Goal: Information Seeking & Learning: Find specific page/section

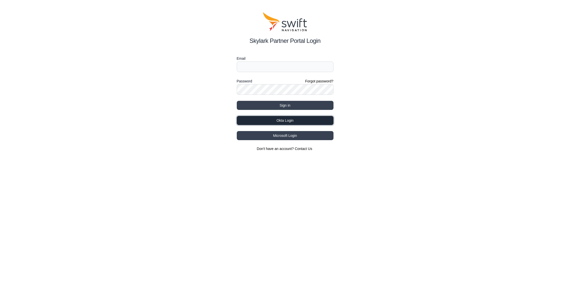
click at [278, 122] on button "Okta Login" at bounding box center [285, 120] width 97 height 9
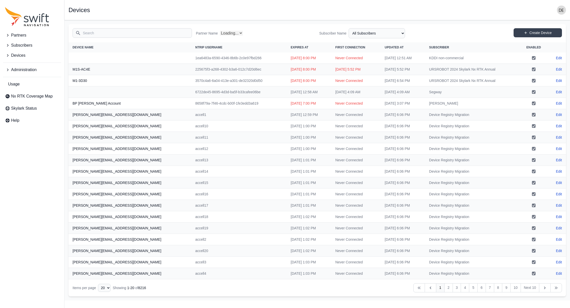
click at [22, 70] on span "Administration" at bounding box center [23, 70] width 25 height 6
click at [27, 111] on link "Users" at bounding box center [32, 113] width 58 height 10
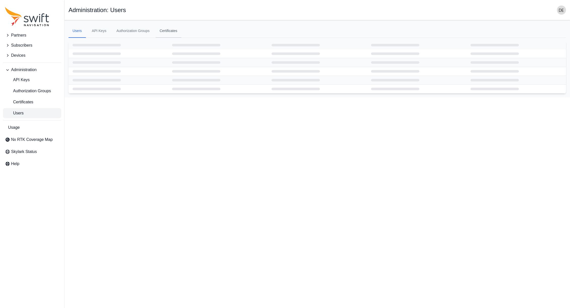
select select "ab3272ce-40d0-4c94-a524-96a758ab755c"
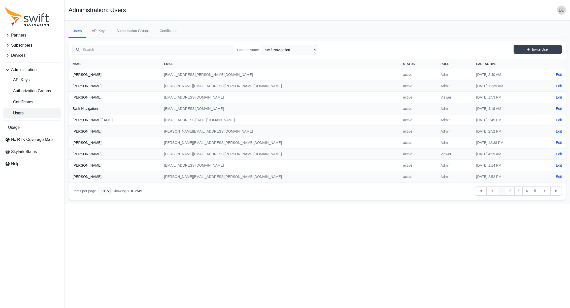
click at [125, 49] on input "Search" at bounding box center [153, 50] width 160 height 10
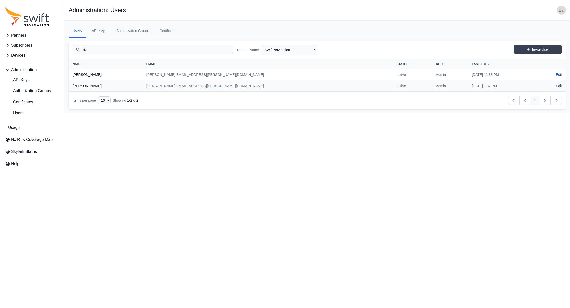
type input "ric"
click at [278, 46] on select "AlpsAlpine Asensing Bad Elf Bench Mark Equipment & Supplies Inc. Benchmark Tool…" at bounding box center [289, 50] width 56 height 10
click at [261, 45] on select "AlpsAlpine Asensing Bad Elf Bench Mark Equipment & Supplies Inc. Benchmark Tool…" at bounding box center [289, 50] width 56 height 10
select select "00c9b4e0-2a31-4269-8422-2b6f2d5bb8eb"
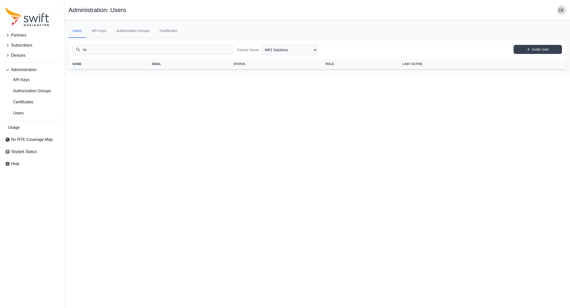
click at [116, 49] on input "ric" at bounding box center [153, 50] width 160 height 10
click at [144, 101] on html "Partners Subscribers Devices Administration API Keys Authorization Groups Certi…" at bounding box center [285, 50] width 570 height 101
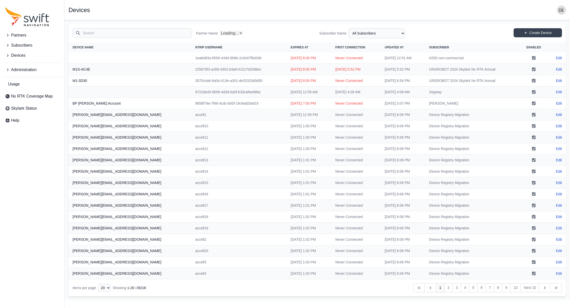
click at [28, 37] on button "Partners" at bounding box center [32, 35] width 58 height 10
select select "Partner Name"
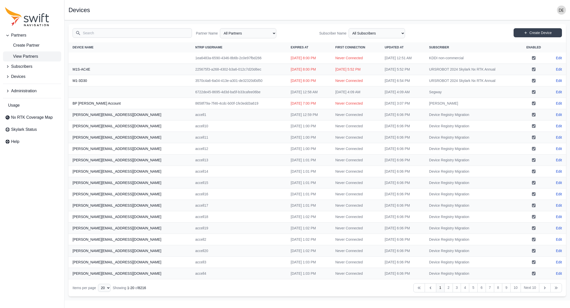
click at [23, 54] on span "View Partners" at bounding box center [21, 56] width 33 height 6
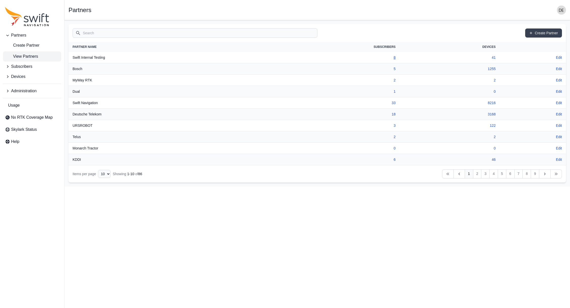
drag, startPoint x: 394, startPoint y: 57, endPoint x: 388, endPoint y: 58, distance: 5.8
click at [394, 57] on link "8" at bounding box center [395, 57] width 2 height 4
select select "fe8ed8b0-4292-4c3c-95b1-9b2e54ee9648"
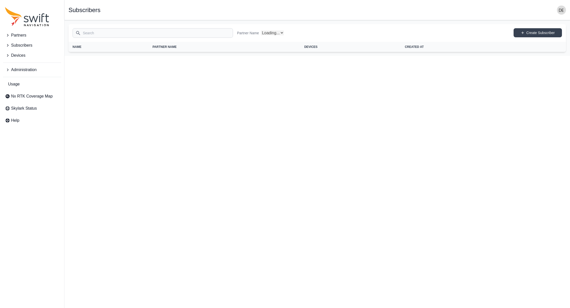
select select "Partner Name"
click at [29, 33] on button "Partners" at bounding box center [32, 35] width 58 height 10
click at [25, 54] on span "View Partners" at bounding box center [21, 56] width 33 height 6
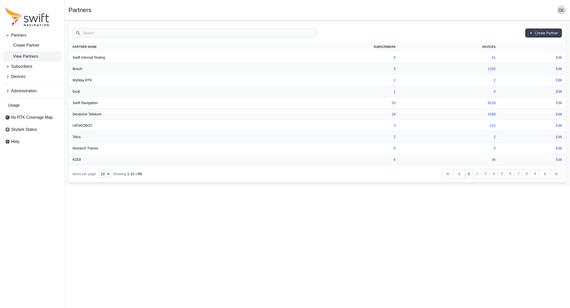
click at [105, 43] on th "Partner Name" at bounding box center [163, 47] width 190 height 10
click at [105, 35] on input "Search" at bounding box center [195, 33] width 245 height 10
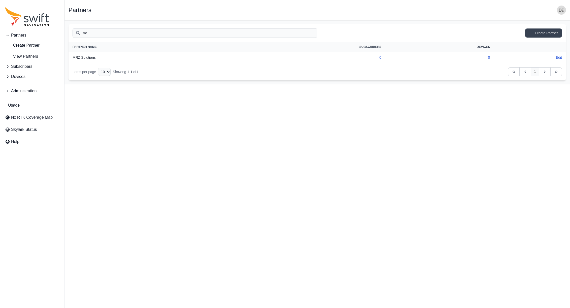
type input "mr"
click at [380, 57] on link "0" at bounding box center [380, 57] width 2 height 4
select select "00c9b4e0-2a31-4269-8422-2b6f2d5bb8eb"
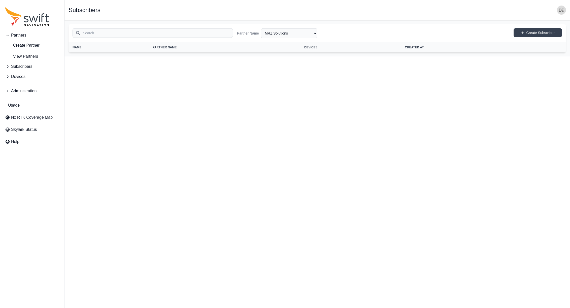
click at [27, 37] on button "Partners" at bounding box center [32, 35] width 58 height 10
click at [24, 37] on span "Partners" at bounding box center [18, 35] width 15 height 6
click at [23, 57] on span "View Partners" at bounding box center [21, 56] width 33 height 6
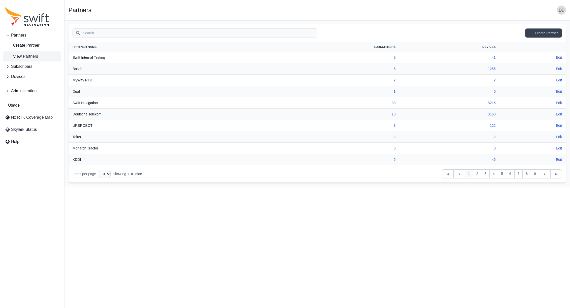
click at [394, 57] on link "8" at bounding box center [395, 57] width 2 height 4
select select "fe8ed8b0-4292-4c3c-95b1-9b2e54ee9648"
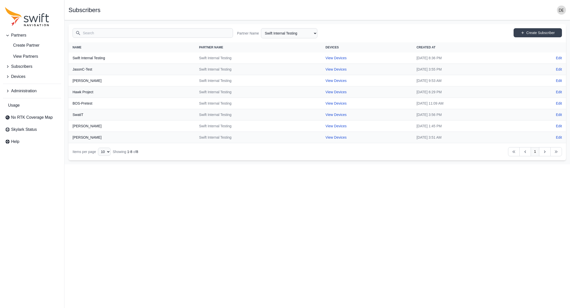
click at [92, 31] on input "Search" at bounding box center [153, 33] width 160 height 10
drag, startPoint x: 28, startPoint y: 54, endPoint x: 32, endPoint y: 53, distance: 4.4
click at [29, 54] on span "View Partners" at bounding box center [21, 56] width 33 height 6
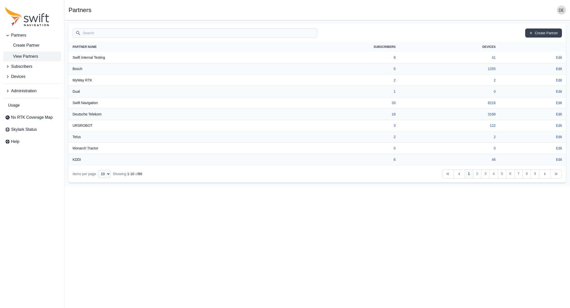
click at [97, 36] on input "Search" at bounding box center [195, 33] width 245 height 10
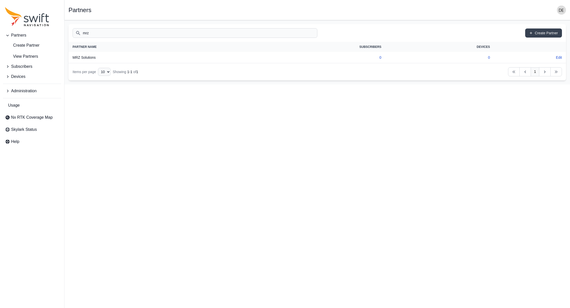
type input "mrz"
drag, startPoint x: 81, startPoint y: 56, endPoint x: 102, endPoint y: 56, distance: 20.4
click at [82, 56] on th "MRZ Solutions" at bounding box center [150, 57] width 164 height 11
click at [380, 57] on link "0" at bounding box center [380, 57] width 2 height 4
select select "00c9b4e0-2a31-4269-8422-2b6f2d5bb8eb"
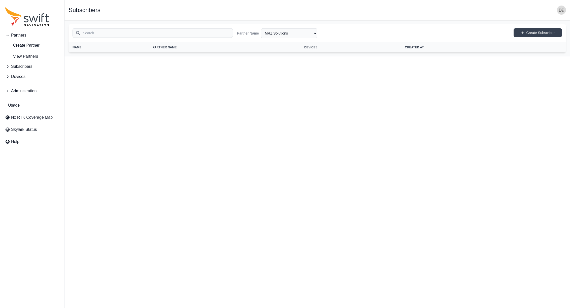
click at [29, 90] on span "Administration" at bounding box center [23, 91] width 25 height 6
click at [37, 134] on link "Users" at bounding box center [32, 134] width 58 height 10
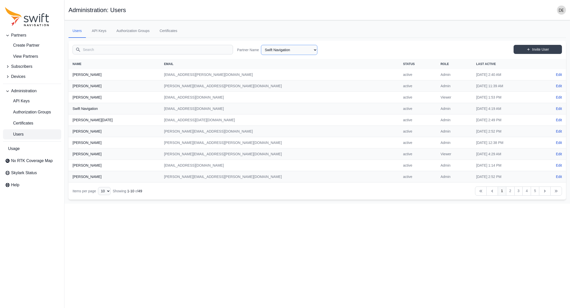
click at [290, 50] on select "AlpsAlpine Asensing Bad Elf Bench Mark Equipment & Supplies Inc. Benchmark Tool…" at bounding box center [289, 50] width 56 height 10
click at [261, 45] on select "AlpsAlpine Asensing Bad Elf Bench Mark Equipment & Supplies Inc. Benchmark Tool…" at bounding box center [289, 50] width 56 height 10
select select "00c9b4e0-2a31-4269-8422-2b6f2d5bb8eb"
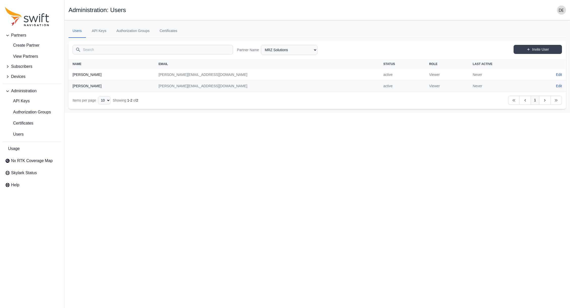
click at [151, 113] on html "Partners Create Partner View Partners Subscribers Devices Administration API Ke…" at bounding box center [285, 56] width 570 height 113
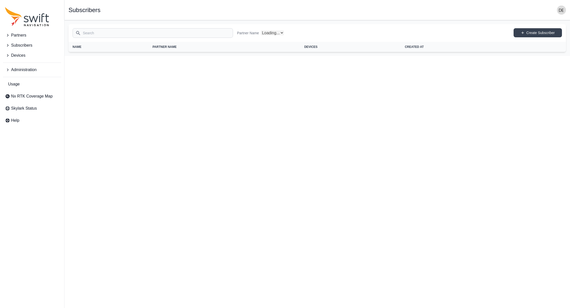
select select "Partner Name"
